Goal: Task Accomplishment & Management: Contribute content

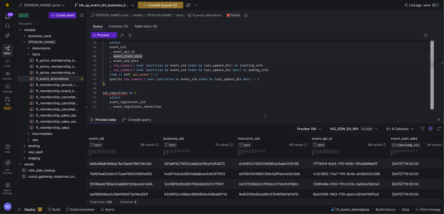
scroll to position [5, 31]
click at [5, 104] on span "PRs" at bounding box center [7, 104] width 4 height 3
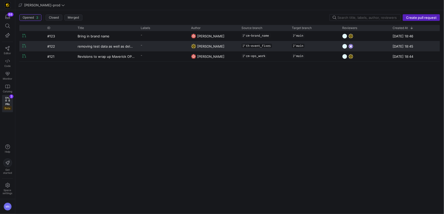
click at [197, 47] on y42-pull-request-list-view-author-cell-renderer "[PERSON_NAME]" at bounding box center [213, 46] width 44 height 10
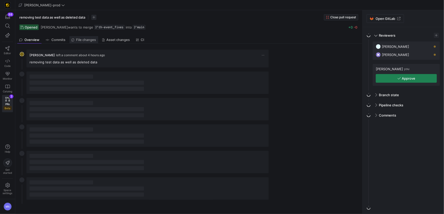
click at [93, 40] on span "File changes" at bounding box center [86, 39] width 20 height 3
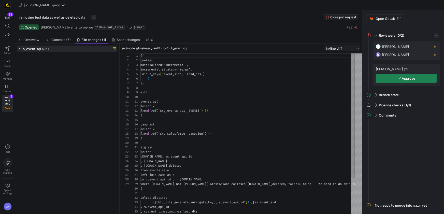
scroll to position [46, 0]
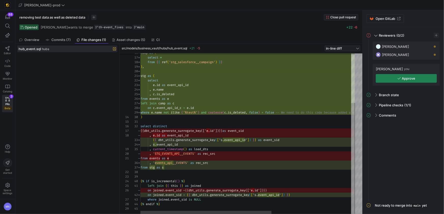
type textarea "stg as ( select [DOMAIN_NAME] as event_api_id , [DOMAIN_NAME] , [DOMAIN_NAME]_d…"
drag, startPoint x: 227, startPoint y: 111, endPoint x: 261, endPoint y: 111, distance: 33.6
click at [261, 111] on span "where e . name not ilike ( '%test%' ) and coalesce ( c . is_deleted , false ) =…" at bounding box center [300, 112] width 321 height 4
click at [392, 80] on span "button" at bounding box center [406, 78] width 61 height 8
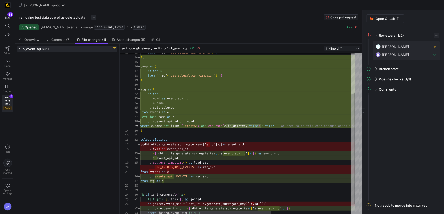
click at [166, 117] on div "camp as ( select * from { { ref ( 'stg_salesforce__campaign' ) } } ) , stg as (…" at bounding box center [312, 111] width 344 height 232
click at [166, 116] on span at bounding box center [166, 117] width 2 height 4
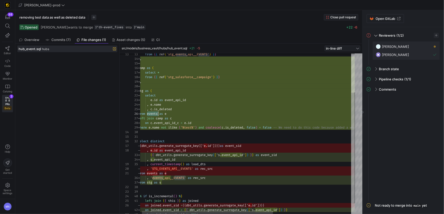
scroll to position [23, 20]
drag, startPoint x: 156, startPoint y: 112, endPoint x: 203, endPoint y: 112, distance: 46.6
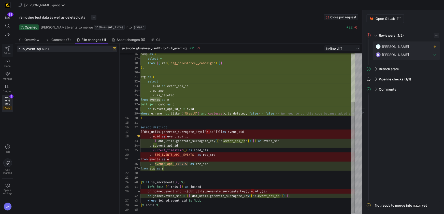
click at [7, 49] on icon at bounding box center [7, 48] width 5 height 5
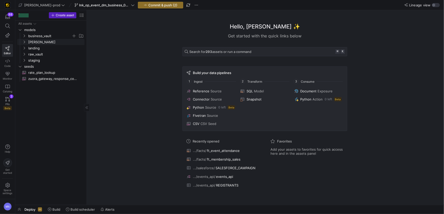
click at [25, 38] on span "business_vault" at bounding box center [53, 36] width 63 height 6
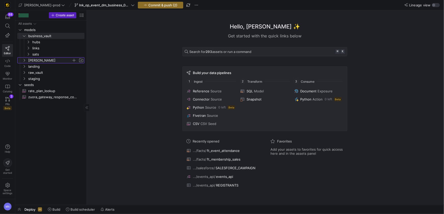
click at [25, 60] on icon "Press SPACE to select this row." at bounding box center [24, 60] width 4 height 3
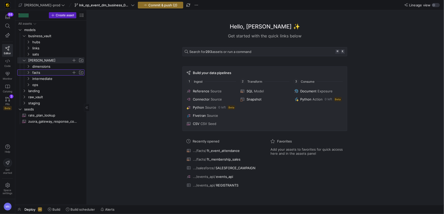
click at [30, 72] on icon "Press SPACE to select this row." at bounding box center [28, 72] width 4 height 3
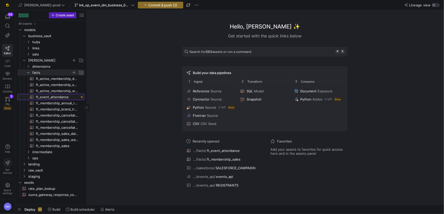
click at [61, 98] on span "ft_event_attendance​​​​​​​​​​" at bounding box center [57, 97] width 43 height 6
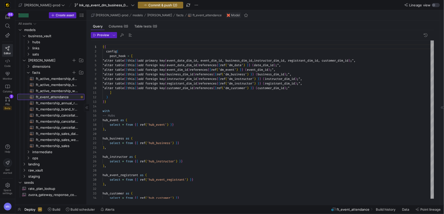
scroll to position [27, 0]
type textarea "] ) }} with -- Hubs hub_event as ( select * from {{ ref('hub_event') }} ),"
click at [148, 5] on span "Commit & push (2)" at bounding box center [162, 5] width 29 height 4
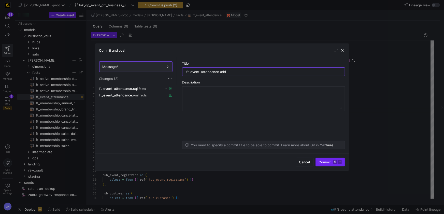
type input "ft_event_attendance add"
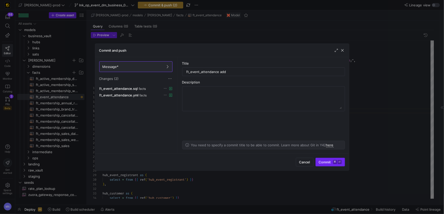
click at [321, 162] on span "Commit ⌘ ⏎" at bounding box center [330, 162] width 23 height 4
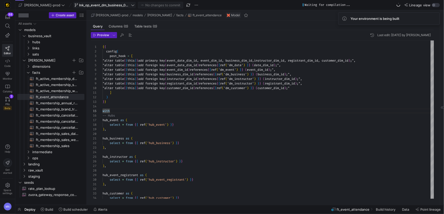
click at [104, 7] on span "lnk_op_event_dm_business_090925" at bounding box center [104, 5] width 51 height 4
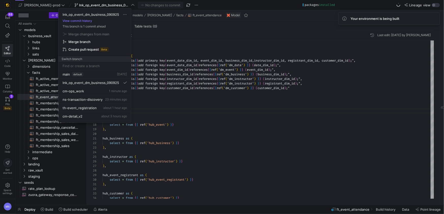
click at [190, 105] on div at bounding box center [222, 107] width 444 height 214
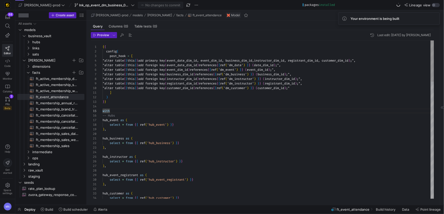
copy body "Loremi Dolo Sitamet Consect ADi Elit 8 Sedd Eiu tempori Utlab etdolore MA ali-e…"
type textarea "{{ config( post_hook = [ "alter table {{ this }} add primary key (event_date_di…"
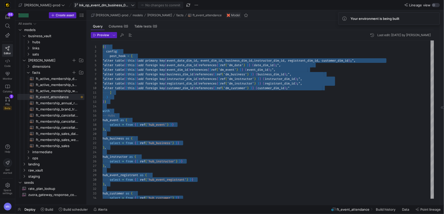
click at [120, 5] on button "lnk_op_event_dm_business_090925" at bounding box center [104, 5] width 63 height 7
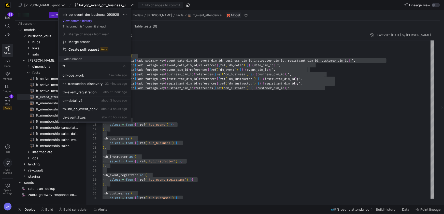
scroll to position [0, 0]
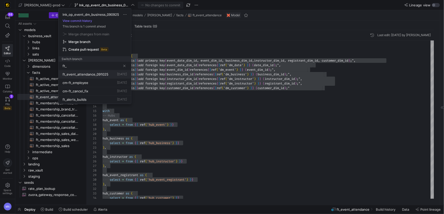
type input "ft_"
click at [80, 76] on span "ft_event_attendance_091025" at bounding box center [86, 74] width 46 height 4
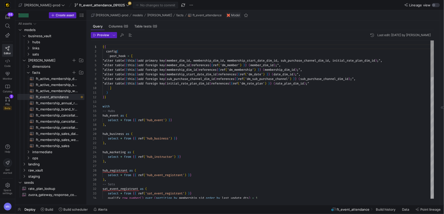
scroll to position [14, 7]
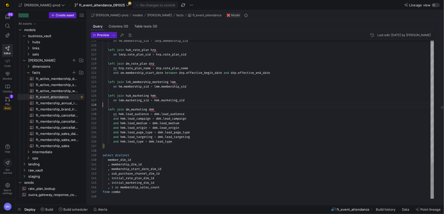
scroll to position [32, 0]
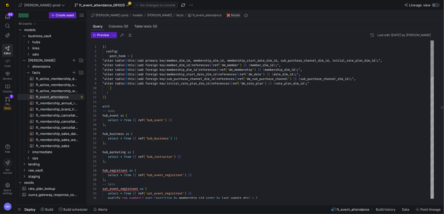
scroll to position [14, 7]
click at [233, 108] on div "with" at bounding box center [269, 106] width 332 height 5
type textarea "{{ config( post_hook = [ "alter table {{ this }} add primary key (member_dim_id…"
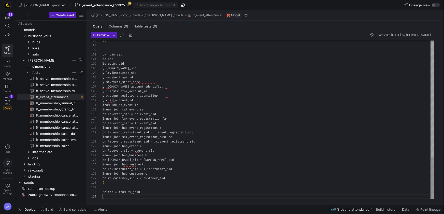
scroll to position [0, 0]
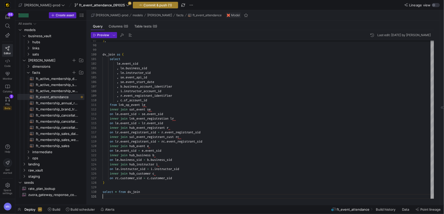
click at [144, 6] on span "Commit & push (1)" at bounding box center [158, 5] width 28 height 4
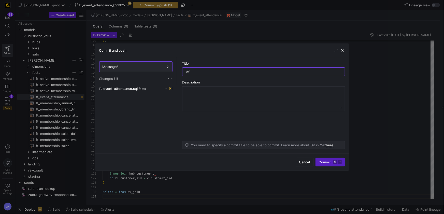
type input "d"
type input "ft_event_attendance upd"
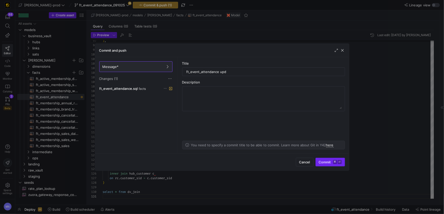
click at [328, 164] on span "Commit ⌘ ⏎" at bounding box center [330, 162] width 23 height 4
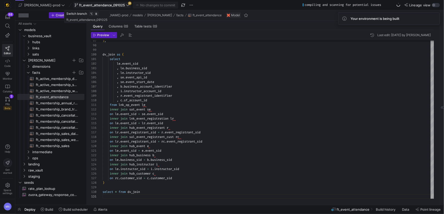
click at [110, 5] on span "ft_event_attendance_091025" at bounding box center [102, 5] width 55 height 4
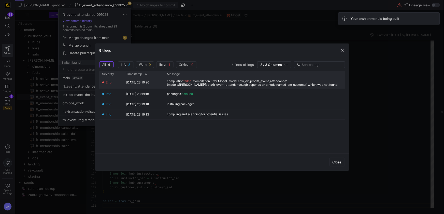
click at [243, 84] on div "compilation failed : Compilation Error Model 'model.edw_dv_prod.ft_event_attend…" at bounding box center [254, 82] width 175 height 7
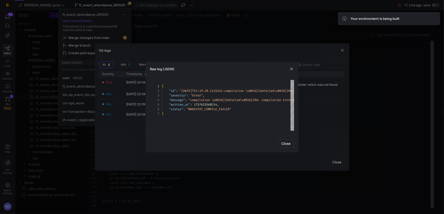
drag, startPoint x: 285, startPoint y: 146, endPoint x: 314, endPoint y: 156, distance: 30.4
click at [286, 146] on span "button" at bounding box center [286, 143] width 15 height 8
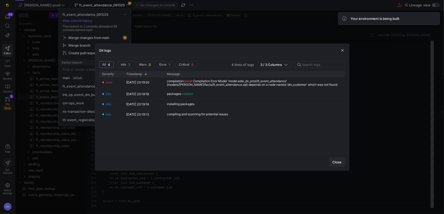
click at [343, 163] on span "button" at bounding box center [336, 162] width 15 height 8
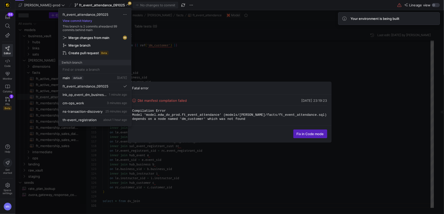
click at [261, 56] on div at bounding box center [222, 107] width 444 height 214
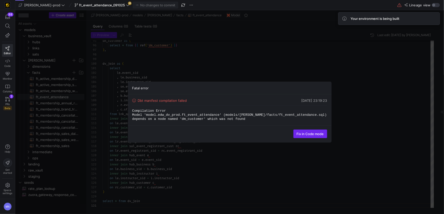
click at [302, 136] on span at bounding box center [310, 134] width 33 height 8
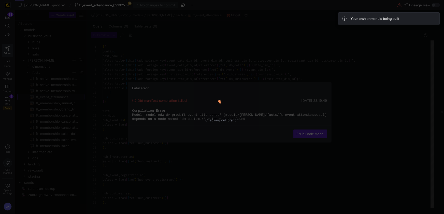
scroll to position [27, 0]
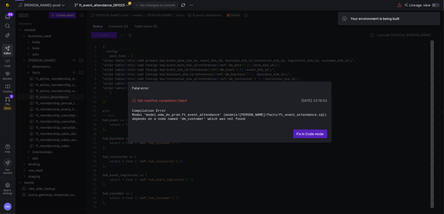
click at [96, 8] on y42-top-nav "[PERSON_NAME]-prod ft_event_attendance_091025 99 No changes to commit Lineage v…" at bounding box center [229, 5] width 429 height 10
click at [97, 6] on span "ft_event_attendance_091025" at bounding box center [102, 5] width 46 height 4
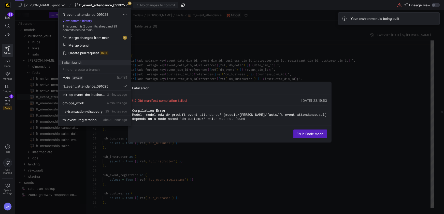
click at [97, 6] on div at bounding box center [222, 107] width 444 height 214
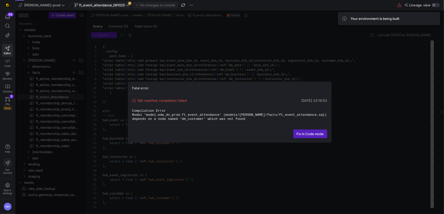
click at [97, 6] on span "ft_event_attendance_091025" at bounding box center [102, 5] width 46 height 4
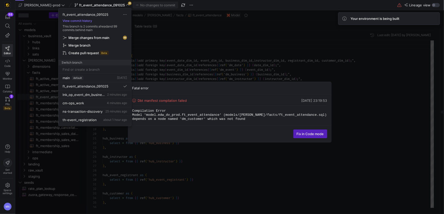
click at [93, 38] on span "Merge changes from main" at bounding box center [88, 38] width 41 height 4
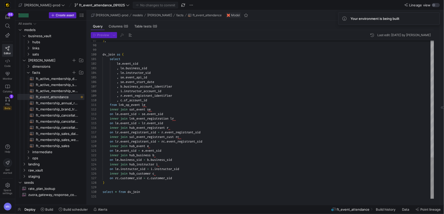
type textarea "from lnk_op_event le inner join sat_event se on le.event_sid = se.event_sid inn…"
click at [8, 100] on icon at bounding box center [7, 99] width 5 height 5
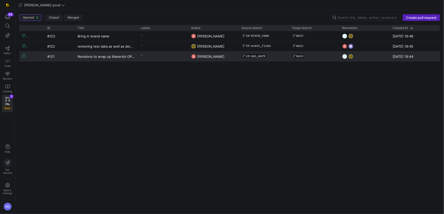
click at [217, 60] on y42-pull-request-list-view-author-cell-renderer "[PERSON_NAME]" at bounding box center [213, 57] width 44 height 10
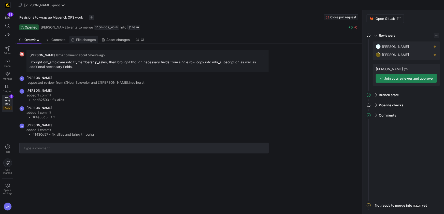
click at [91, 42] on link "File changes" at bounding box center [83, 39] width 29 height 7
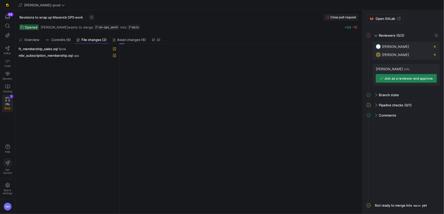
click at [8, 101] on icon at bounding box center [7, 99] width 5 height 5
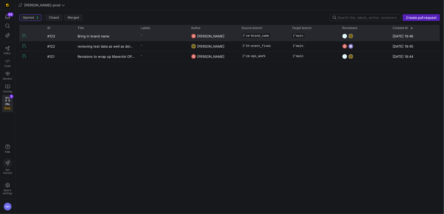
click at [200, 37] on span "[PERSON_NAME]" at bounding box center [210, 36] width 27 height 4
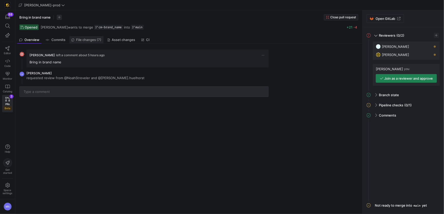
click at [92, 42] on link "File changes (7)" at bounding box center [86, 39] width 34 height 7
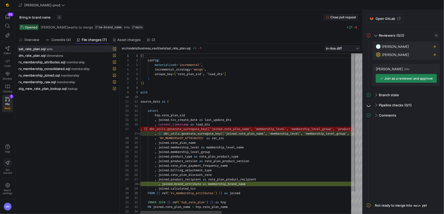
scroll to position [46, 0]
click at [4, 103] on div "PRs Beta" at bounding box center [7, 107] width 8 height 8
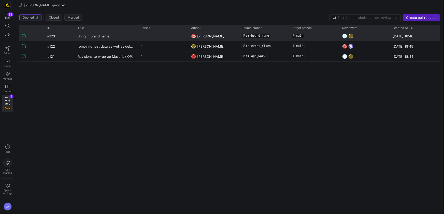
click at [107, 38] on span "Bring in brand name" at bounding box center [94, 35] width 32 height 9
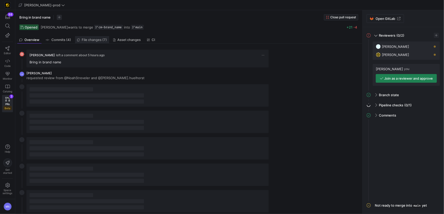
click at [105, 39] on span "File changes (7)" at bounding box center [94, 39] width 25 height 3
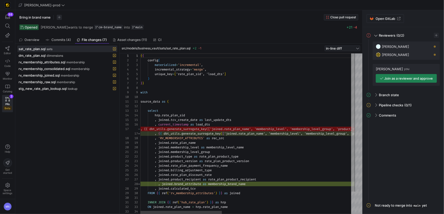
scroll to position [46, 0]
drag, startPoint x: 53, startPoint y: 88, endPoint x: 113, endPoint y: 96, distance: 60.3
click at [54, 88] on span "stg_new_rate_plan_lookup.sql" at bounding box center [43, 89] width 48 height 4
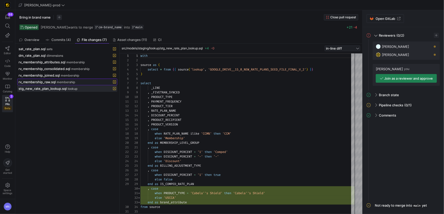
click at [72, 83] on span "membership" at bounding box center [66, 82] width 18 height 4
drag, startPoint x: 64, startPoint y: 90, endPoint x: 67, endPoint y: 90, distance: 3.6
click at [64, 90] on span "stg_new_rate_plan_lookup.sql" at bounding box center [43, 89] width 48 height 4
click at [59, 82] on span "membership" at bounding box center [66, 82] width 18 height 4
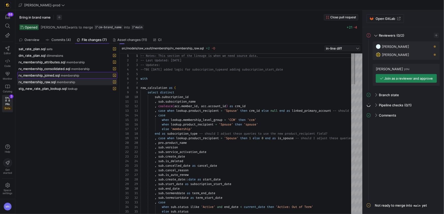
click at [65, 74] on span "membership" at bounding box center [70, 76] width 18 height 4
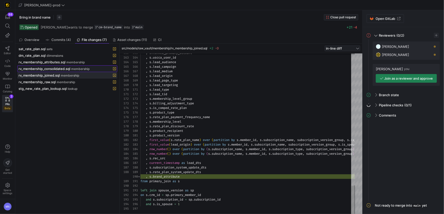
click at [47, 67] on span "rv_membership_consolidated.sql" at bounding box center [45, 69] width 52 height 4
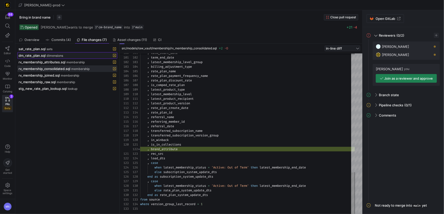
click at [59, 58] on span at bounding box center [67, 55] width 99 height 6
click at [58, 61] on span "rv_membership_attributes.sql" at bounding box center [42, 62] width 47 height 4
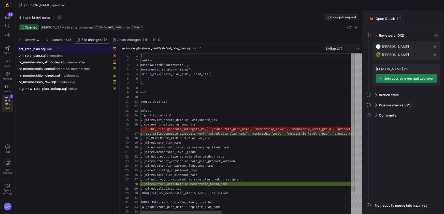
click at [47, 48] on div "sat_rate_plan.sql sats" at bounding box center [62, 49] width 86 height 4
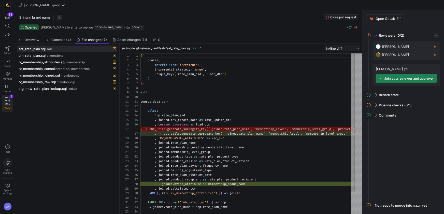
click at [9, 101] on icon at bounding box center [7, 99] width 5 height 5
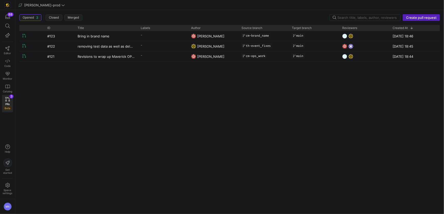
click at [102, 58] on mat-tooltip-component "removing test data as well as deleted data" at bounding box center [106, 58] width 51 height 10
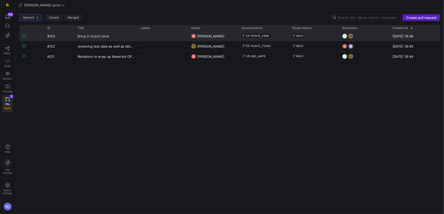
click at [88, 36] on span "Bring in brand name" at bounding box center [94, 35] width 32 height 9
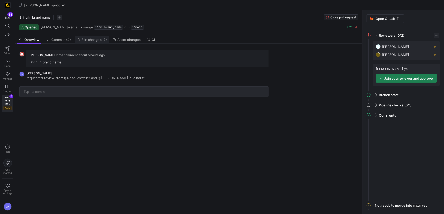
click at [86, 41] on span "File changes (7)" at bounding box center [94, 39] width 25 height 3
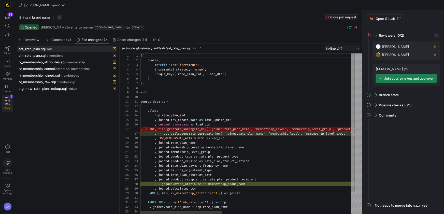
scroll to position [46, 0]
click at [9, 100] on icon at bounding box center [7, 99] width 5 height 5
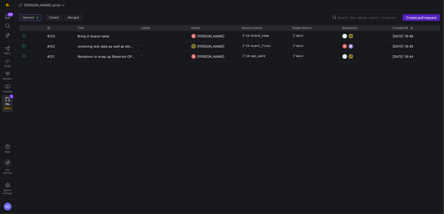
click at [106, 59] on mat-tooltip-component "removing test data as well as deleted data" at bounding box center [106, 58] width 51 height 10
click at [81, 59] on div "removing test data as well as deleted data" at bounding box center [106, 58] width 51 height 10
click at [82, 57] on div "removing test data as well as deleted data" at bounding box center [106, 58] width 51 height 10
click at [179, 79] on div "#123 Bring in brand name - [PERSON_NAME]-brand_name main [DATE] 18:46 #122 remo…" at bounding box center [229, 120] width 421 height 179
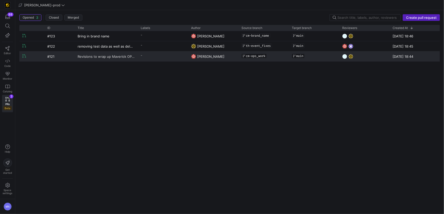
click at [117, 56] on span "Revisions to wrap up Maverick OPS work" at bounding box center [106, 56] width 57 height 9
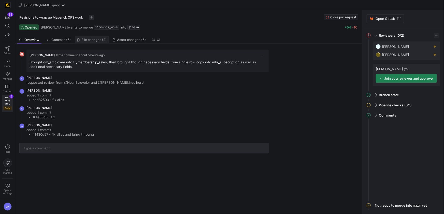
click at [93, 38] on span "File changes (2)" at bounding box center [94, 39] width 25 height 3
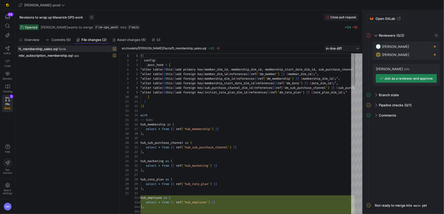
scroll to position [27, 0]
drag, startPoint x: 54, startPoint y: 55, endPoint x: 67, endPoint y: 57, distance: 13.1
click at [54, 55] on span "mbr_subscription_membership.sql" at bounding box center [46, 55] width 54 height 4
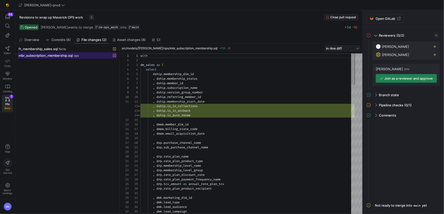
scroll to position [46, 0]
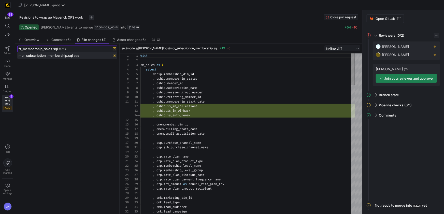
click at [55, 50] on span "ft_membership_sales.sql" at bounding box center [38, 49] width 39 height 4
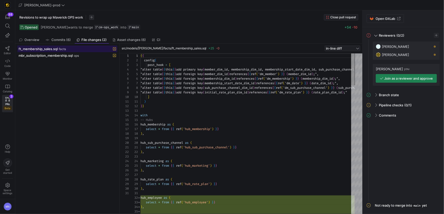
scroll to position [27, 0]
click at [11, 50] on link "Editor" at bounding box center [7, 50] width 11 height 13
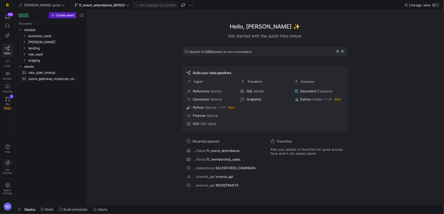
click at [7, 52] on span "Editor" at bounding box center [7, 53] width 7 height 3
click at [26, 42] on y42-icon "Press SPACE to select this row." at bounding box center [24, 42] width 4 height 4
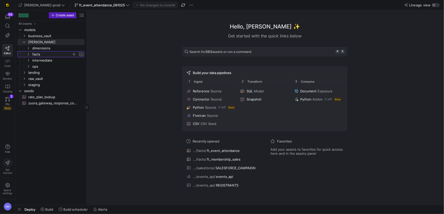
click at [28, 55] on icon "Press SPACE to select this row." at bounding box center [28, 54] width 4 height 3
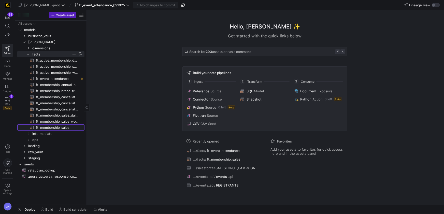
click at [62, 126] on span "ft_membership_sales​​​​​​​​​​" at bounding box center [57, 128] width 43 height 6
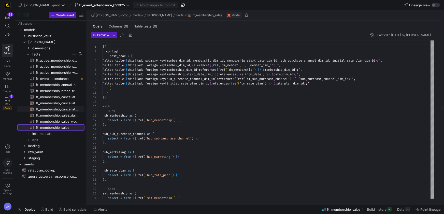
scroll to position [27, 0]
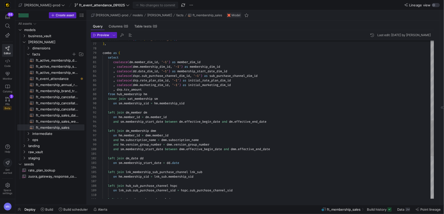
type textarea "left join dm_member dm on hm.member_id = dm.member_id and sm.membership_start_d…"
drag, startPoint x: 128, startPoint y: 117, endPoint x: 166, endPoint y: 118, distance: 37.9
click at [166, 118] on div "select * from { { ref ( 'dm_marketing' ) } } ) , combo as ( select coalesce ( d…" at bounding box center [269, 37] width 332 height 696
drag, startPoint x: 120, startPoint y: 121, endPoint x: 246, endPoint y: 122, distance: 125.4
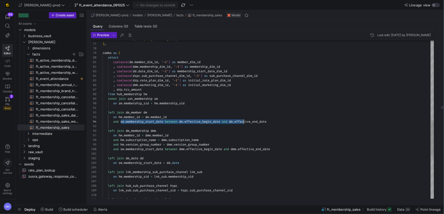
click at [245, 122] on span "and sm . membership_start_date between dm . effective_begin_date and dm . effec…" at bounding box center [185, 122] width 164 height 4
click at [293, 113] on div "select * from { { ref ( 'dm_marketing' ) } } ) , combo as ( select coalesce ( d…" at bounding box center [269, 37] width 332 height 696
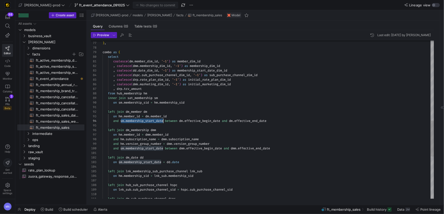
scroll to position [14, 66]
drag, startPoint x: 121, startPoint y: 121, endPoint x: 168, endPoint y: 122, distance: 47.6
click at [168, 122] on div "select * from { { ref ( 'dm_marketing' ) } } ) , combo as ( select coalesce ( d…" at bounding box center [269, 37] width 332 height 696
